Goal: Check status: Check status

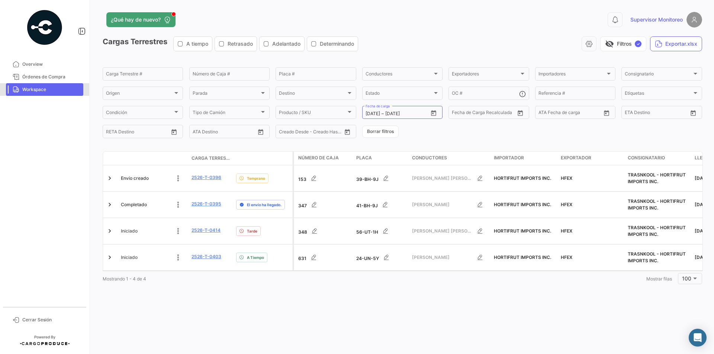
click at [83, 89] on span "Workspace" at bounding box center [44, 89] width 89 height 13
click at [77, 89] on span "Workspace" at bounding box center [51, 89] width 58 height 7
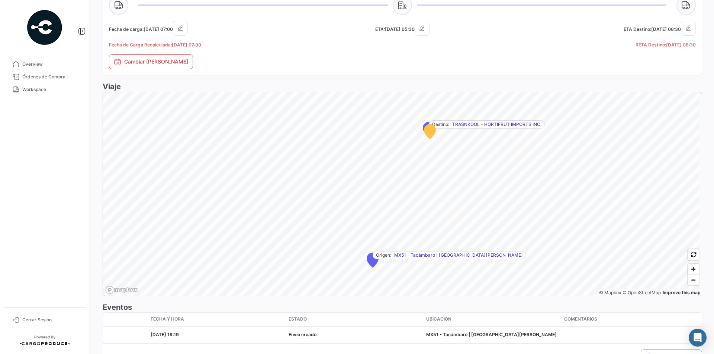
scroll to position [398, 0]
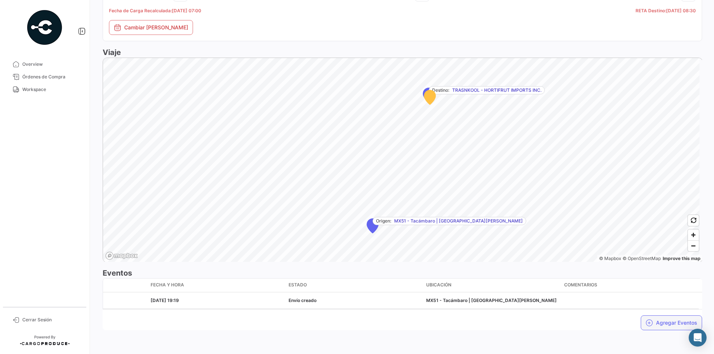
click at [645, 320] on icon "button" at bounding box center [648, 322] width 7 height 7
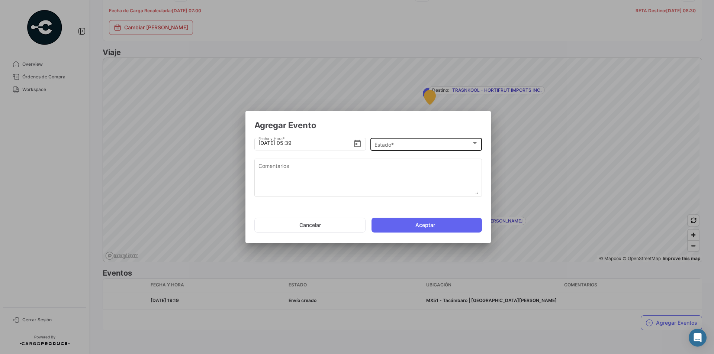
click at [399, 148] on div "Estado * Estado *" at bounding box center [426, 143] width 104 height 14
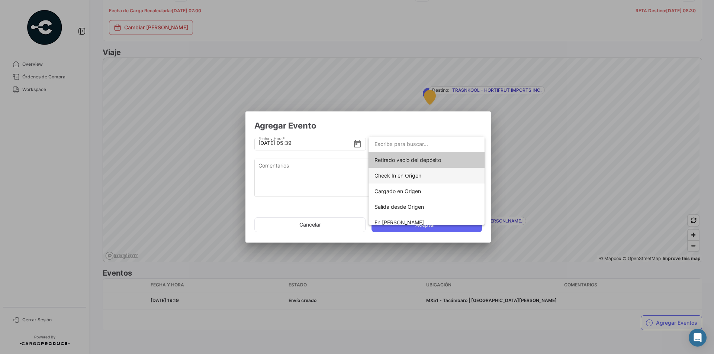
click at [408, 176] on span "Check In en Origen" at bounding box center [397, 175] width 47 height 6
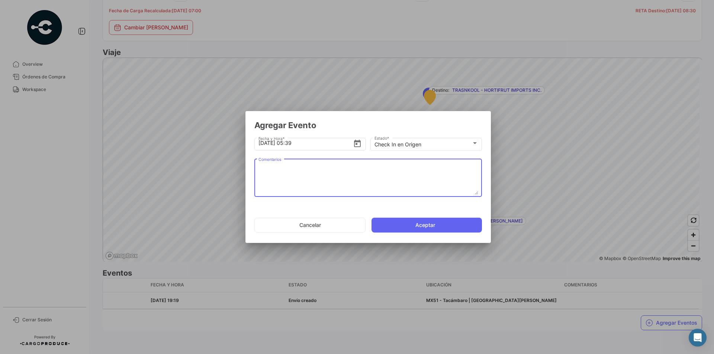
click at [334, 162] on textarea "Comentarios" at bounding box center [368, 178] width 220 height 33
paste textarea "UNIDAD EN COOLER"
type textarea "UNIDAD EN COOLER"
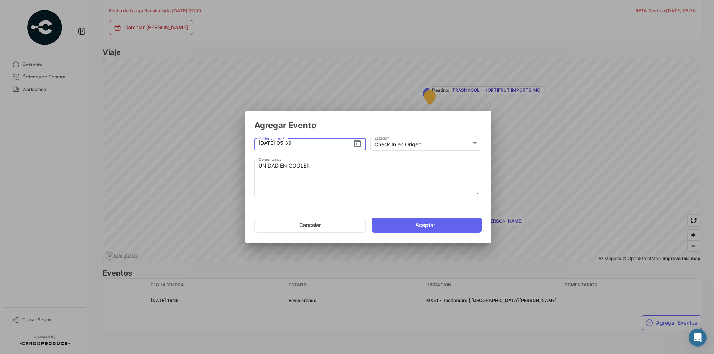
click at [306, 144] on input "[DATE] 05:39" at bounding box center [305, 143] width 95 height 26
type input "[DATE] 01:20"
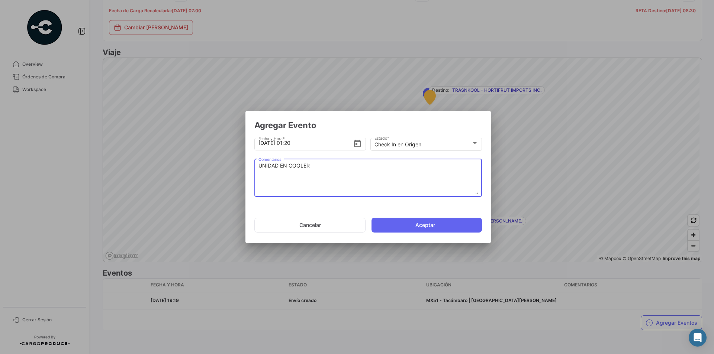
click at [349, 162] on textarea "UNIDAD EN COOLER" at bounding box center [368, 178] width 220 height 33
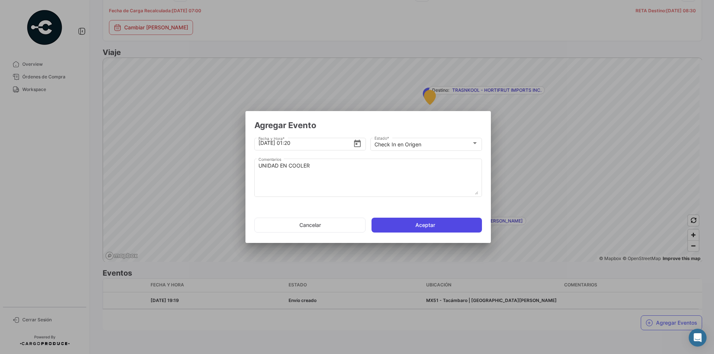
click at [427, 223] on button "Aceptar" at bounding box center [426, 225] width 110 height 15
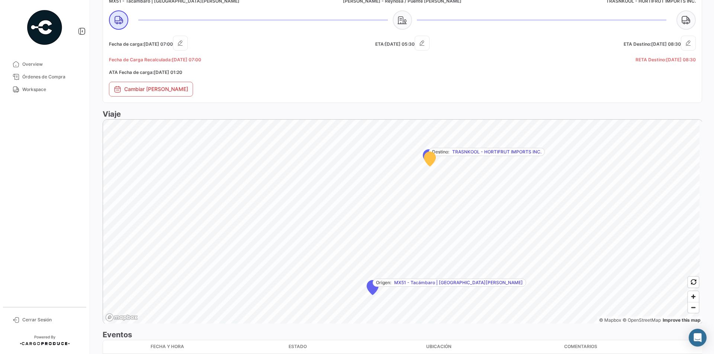
scroll to position [409, 0]
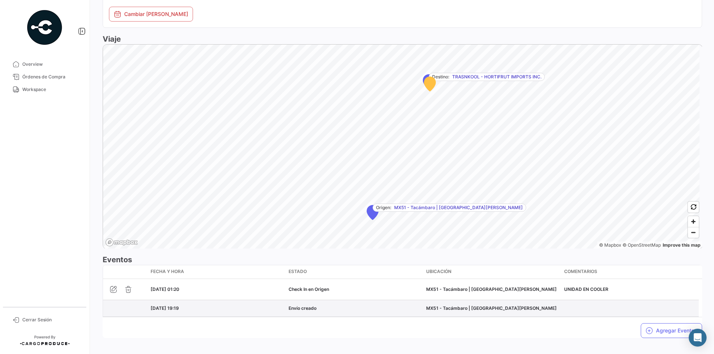
click at [511, 311] on div "MX51 - Tacámbaro | [GEOGRAPHIC_DATA][PERSON_NAME]" at bounding box center [492, 308] width 132 height 7
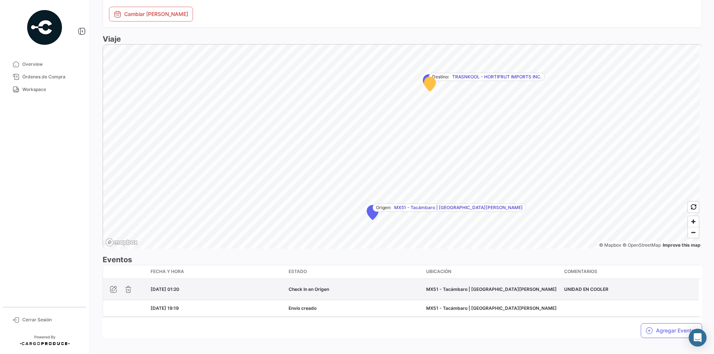
click at [530, 291] on div "MX51 - Tacámbaro | [GEOGRAPHIC_DATA][PERSON_NAME]" at bounding box center [492, 289] width 132 height 7
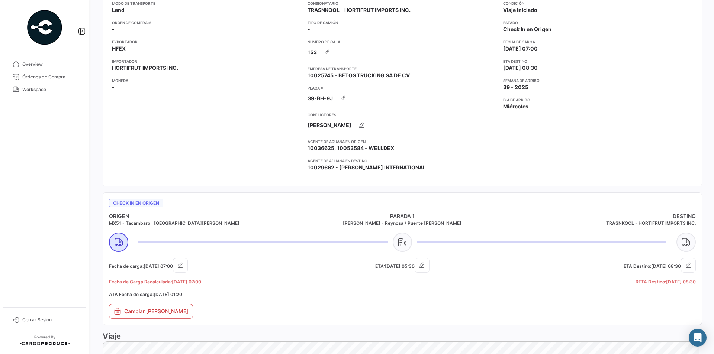
scroll to position [0, 0]
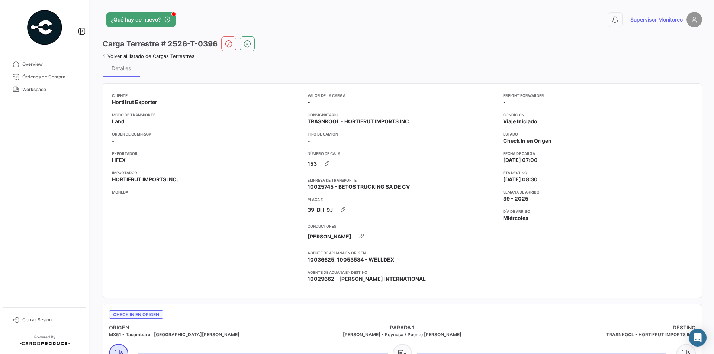
click at [104, 57] on icon at bounding box center [105, 56] width 5 height 5
